Goal: Communication & Community: Share content

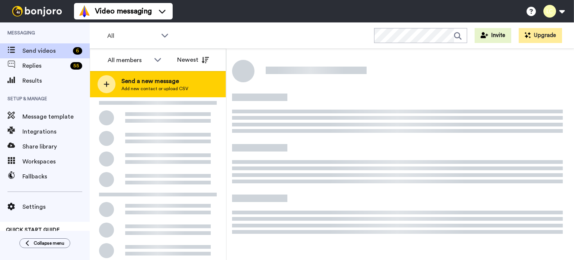
click at [170, 84] on span "Send a new message" at bounding box center [155, 81] width 67 height 9
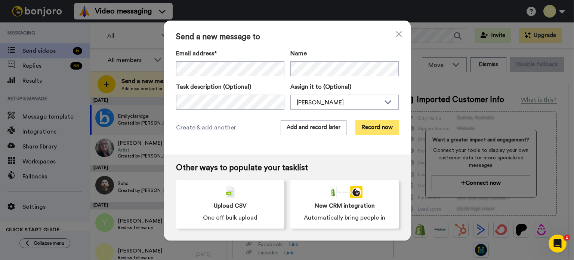
click at [371, 123] on button "Record now" at bounding box center [377, 127] width 43 height 15
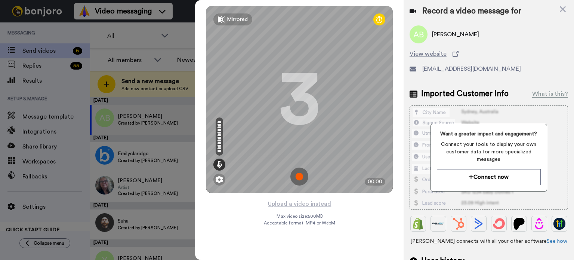
click at [297, 175] on img at bounding box center [300, 177] width 18 height 18
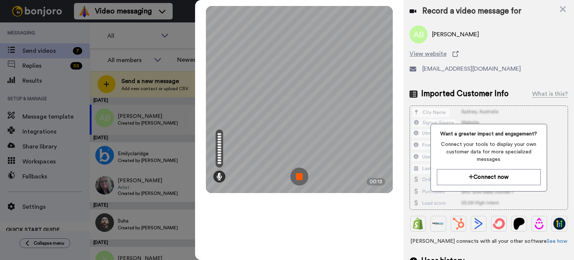
click at [297, 175] on img at bounding box center [300, 177] width 18 height 18
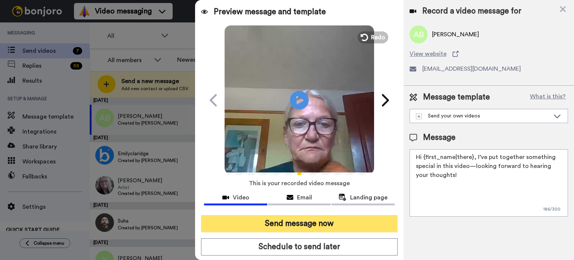
click at [294, 220] on button "Send message now" at bounding box center [299, 223] width 197 height 17
